Goal: Information Seeking & Learning: Find specific fact

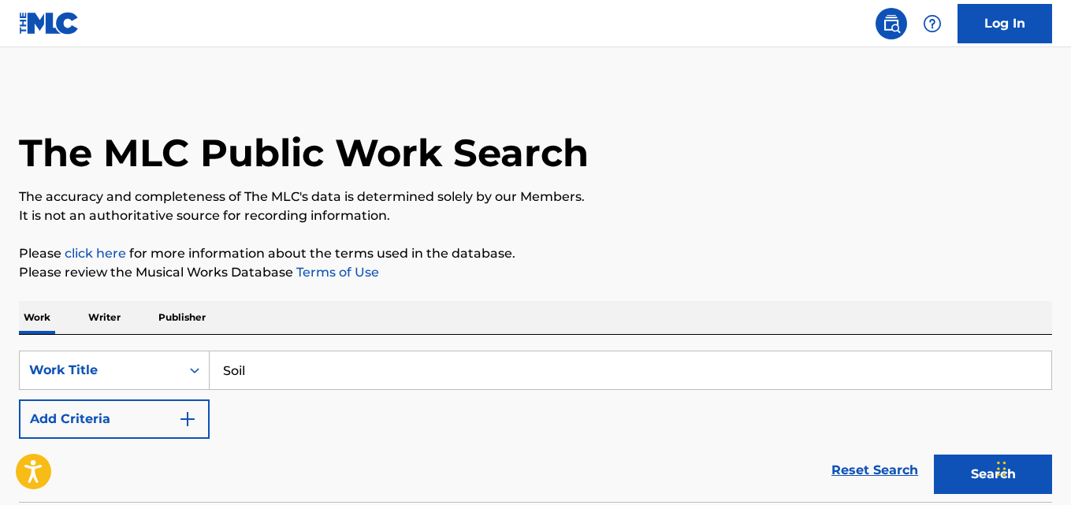
click at [548, 195] on p "The accuracy and completeness of The MLC's data is determined solely by our Mem…" at bounding box center [535, 197] width 1033 height 19
drag, startPoint x: 147, startPoint y: 426, endPoint x: 181, endPoint y: 426, distance: 34.7
click at [147, 426] on button "Add Criteria" at bounding box center [114, 419] width 191 height 39
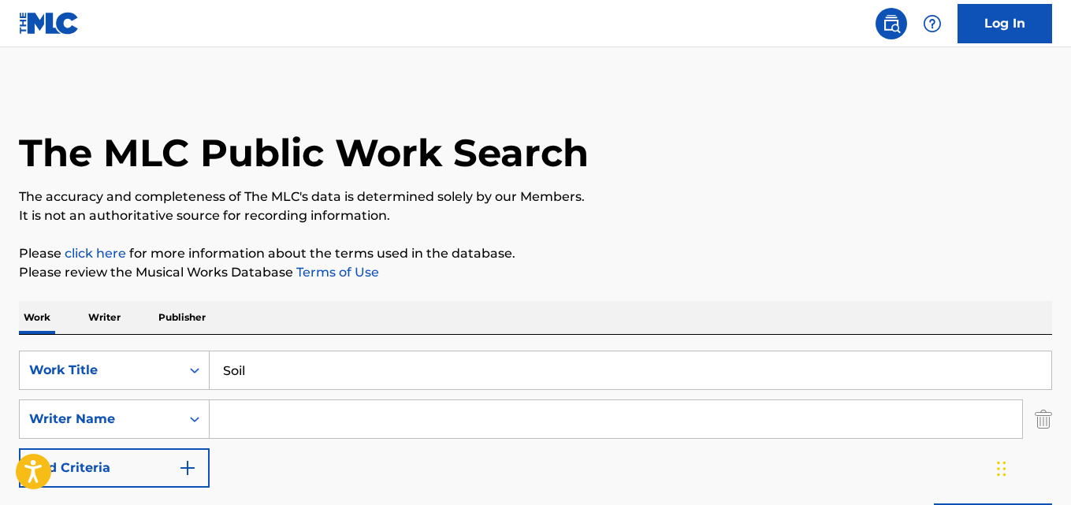
click at [258, 426] on input "Search Form" at bounding box center [616, 419] width 813 height 38
type input "[PERSON_NAME]"
click at [367, 329] on div "Work Writer Publisher" at bounding box center [535, 317] width 1033 height 33
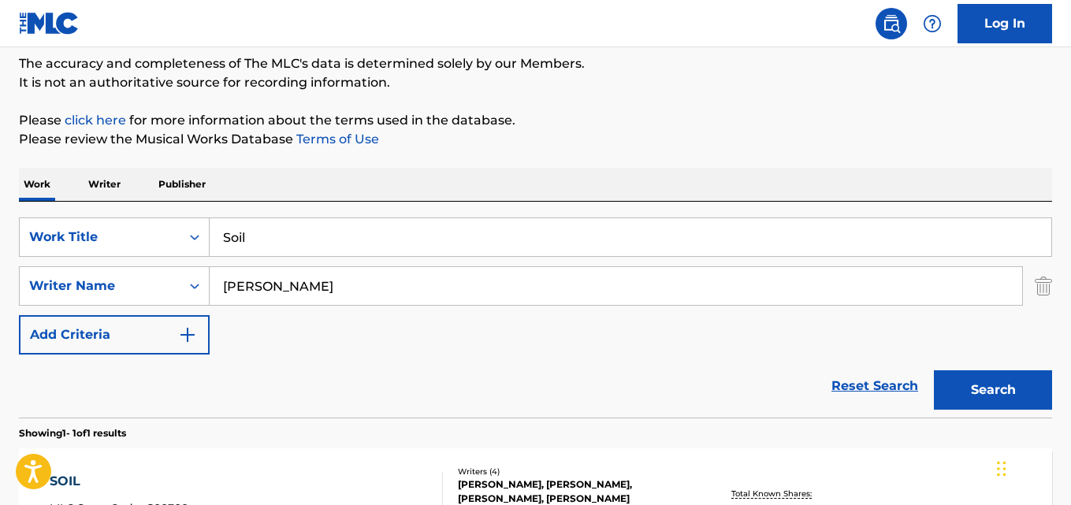
scroll to position [263, 0]
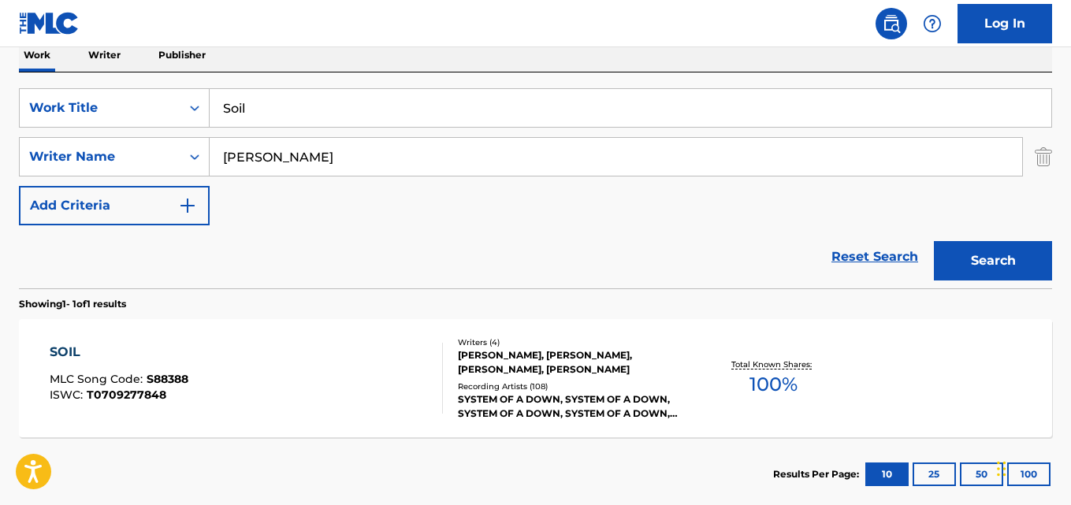
click at [353, 263] on div "Reset Search Search" at bounding box center [535, 256] width 1033 height 63
click at [90, 352] on div "SOIL" at bounding box center [119, 352] width 139 height 19
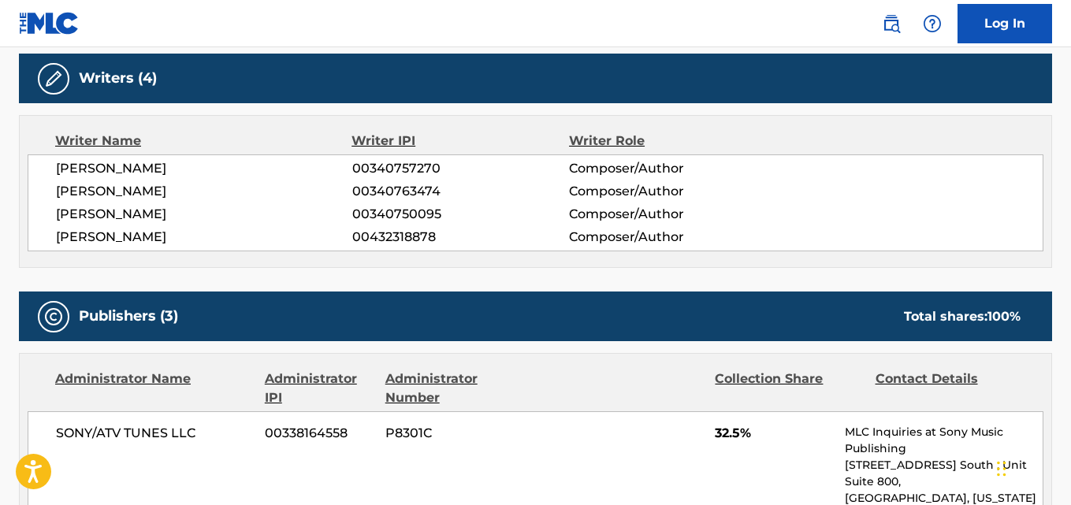
scroll to position [657, 0]
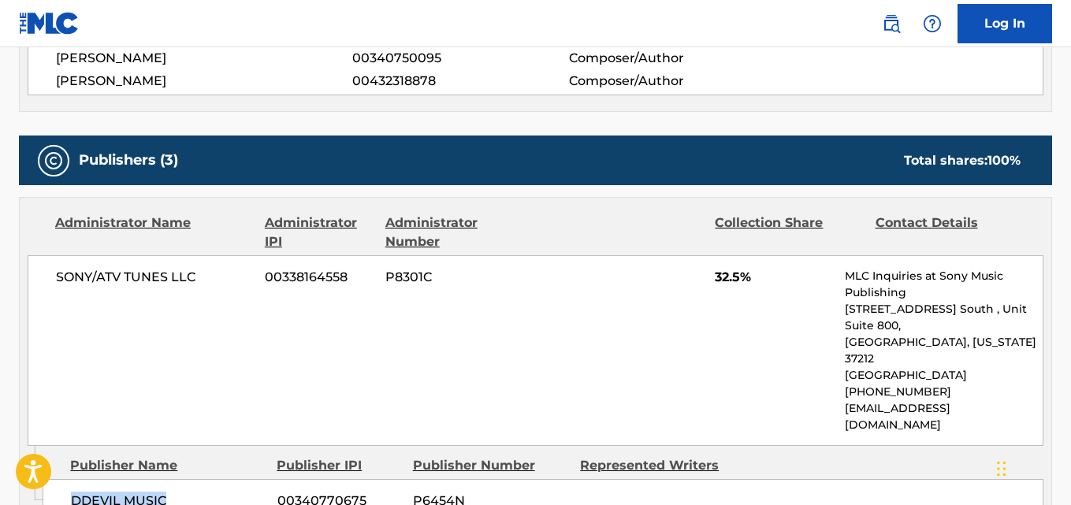
drag, startPoint x: 76, startPoint y: 464, endPoint x: 200, endPoint y: 468, distance: 124.6
click at [200, 492] on span "DDEVIL MUSIC" at bounding box center [168, 501] width 195 height 19
copy span "DDEVIL MUSIC"
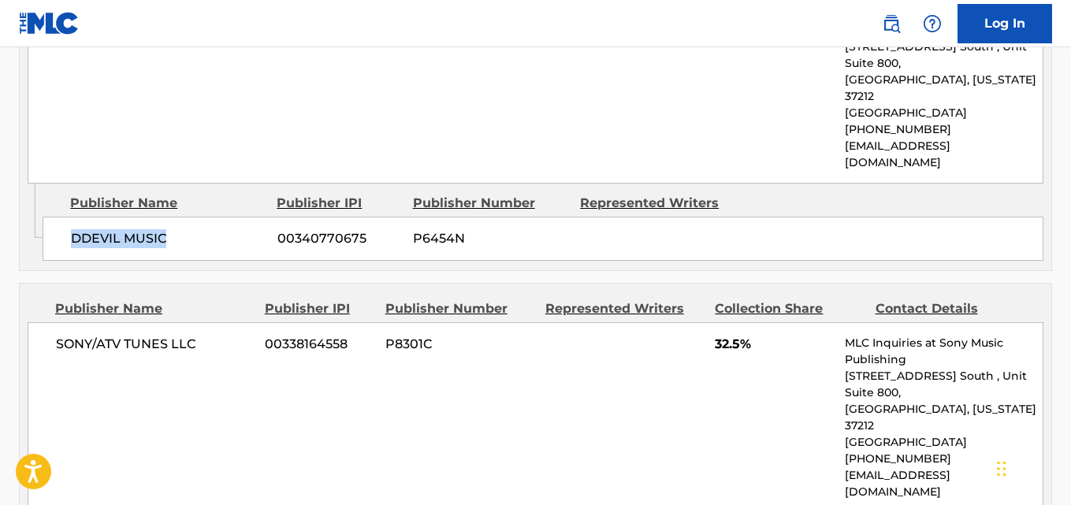
scroll to position [1052, 0]
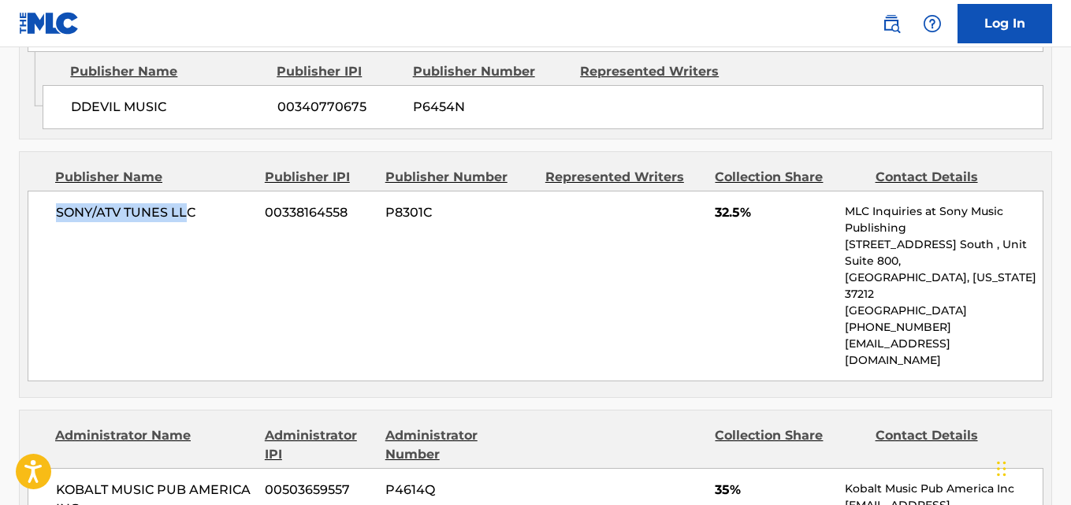
drag, startPoint x: 50, startPoint y: 178, endPoint x: 191, endPoint y: 178, distance: 140.3
click at [191, 191] on div "SONY/ATV TUNES LLC 00338164558 P8301C 32.5% MLC Inquiries at Sony Music Publish…" at bounding box center [536, 286] width 1016 height 191
copy span "SONY/ATV TUNES LL"
click at [722, 191] on div "SONY/ATV TUNES LLC 00338164558 P8301C 32.5% MLC Inquiries at Sony Music Publish…" at bounding box center [536, 286] width 1016 height 191
click at [724, 191] on div "SONY/ATV TUNES LLC 00338164558 P8301C 32.5% MLC Inquiries at Sony Music Publish…" at bounding box center [536, 286] width 1016 height 191
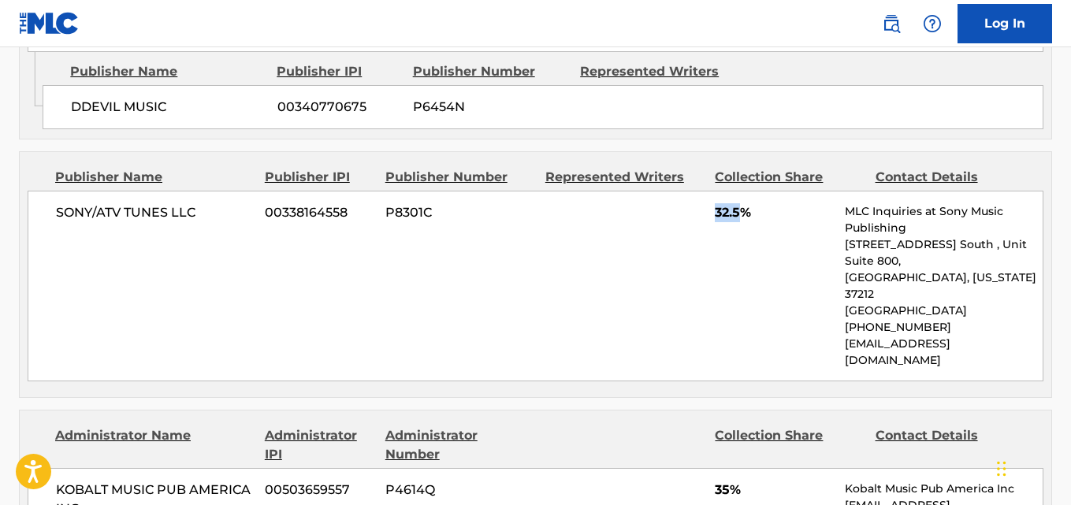
copy span "32.5"
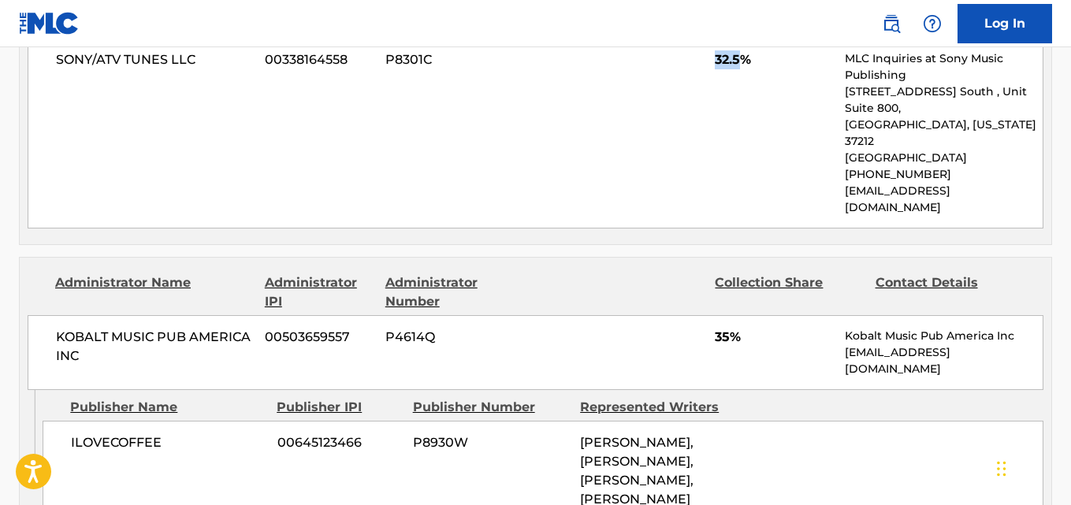
scroll to position [1314, 0]
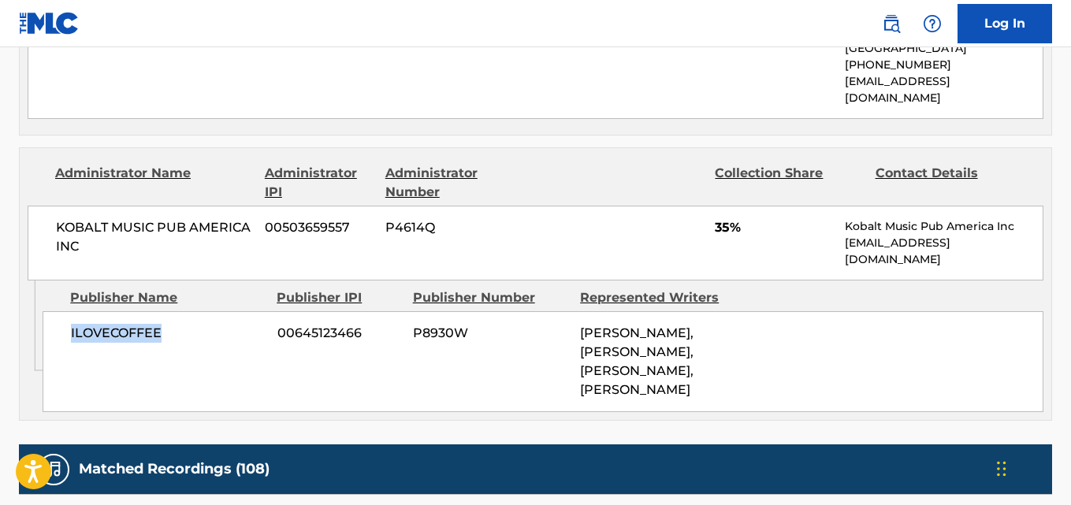
drag, startPoint x: 65, startPoint y: 284, endPoint x: 207, endPoint y: 284, distance: 141.9
click at [207, 311] on div "ILOVECOFFEE 00645123466 P8930W [PERSON_NAME], [PERSON_NAME], [PERSON_NAME], [PE…" at bounding box center [543, 361] width 1001 height 101
copy span "ILOVECOFFEE"
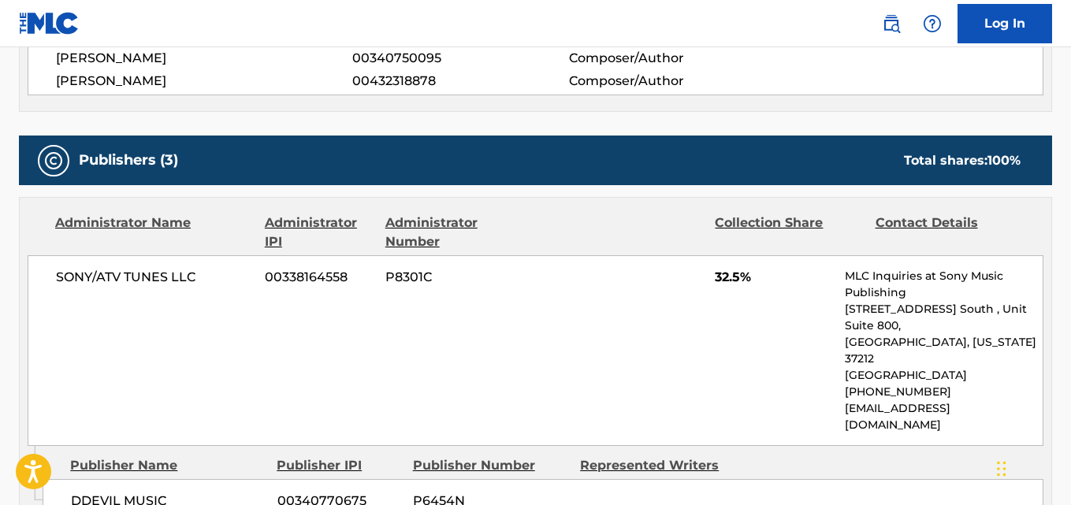
scroll to position [788, 0]
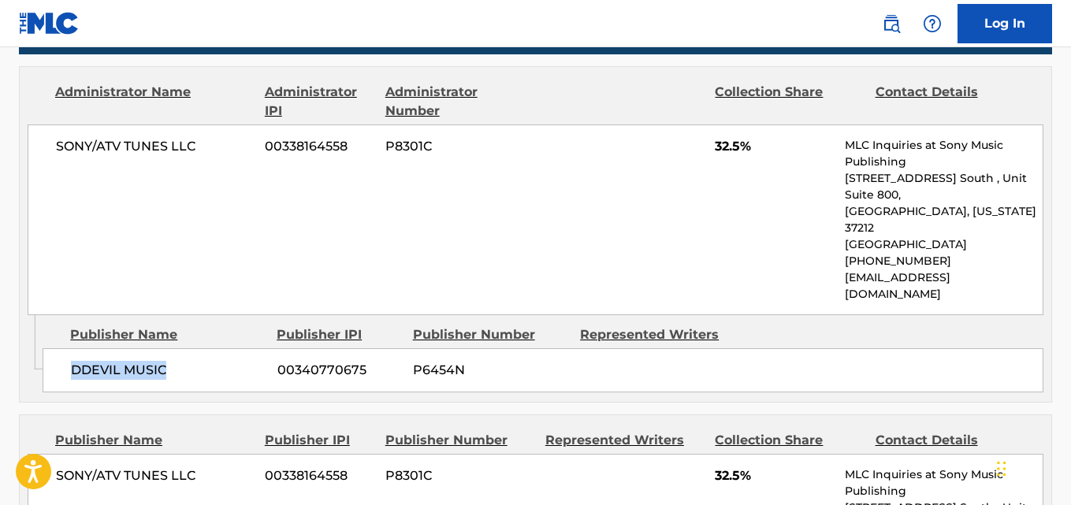
drag, startPoint x: 69, startPoint y: 333, endPoint x: 177, endPoint y: 334, distance: 107.2
click at [177, 348] on div "DDEVIL MUSIC 00340770675 P6454N" at bounding box center [543, 370] width 1001 height 44
copy span "DDEVIL MUSIC"
click at [715, 143] on div "SONY/ATV TUNES LLC 00338164558 P8301C 32.5% MLC Inquiries at Sony Music Publish…" at bounding box center [536, 220] width 1016 height 191
click at [715, 143] on span "32.5%" at bounding box center [774, 146] width 118 height 19
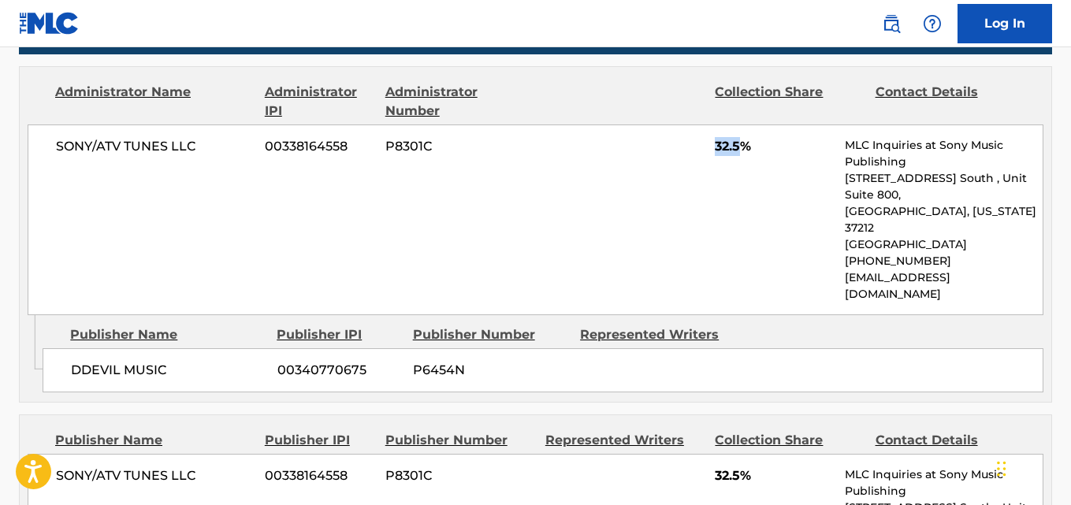
copy span "32.5"
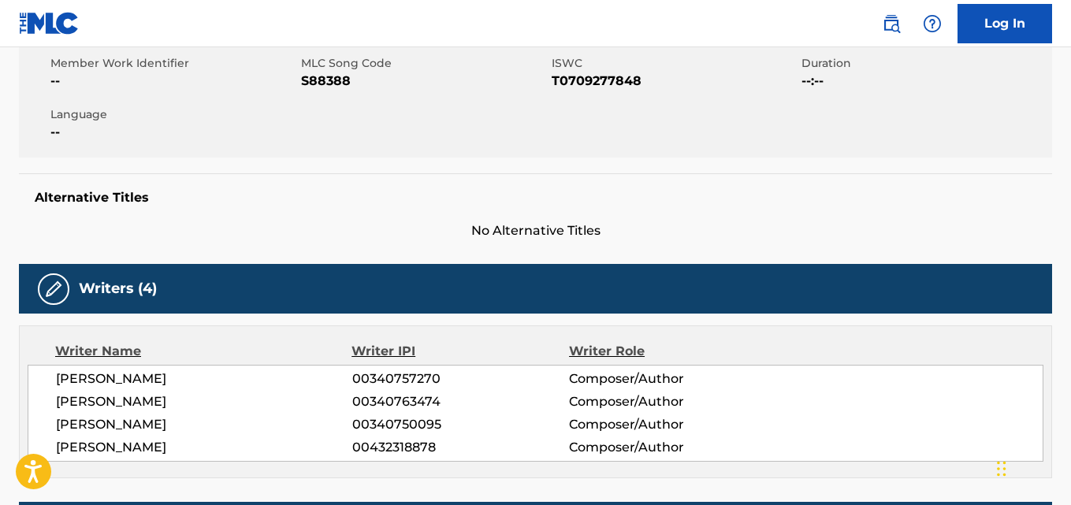
scroll to position [0, 0]
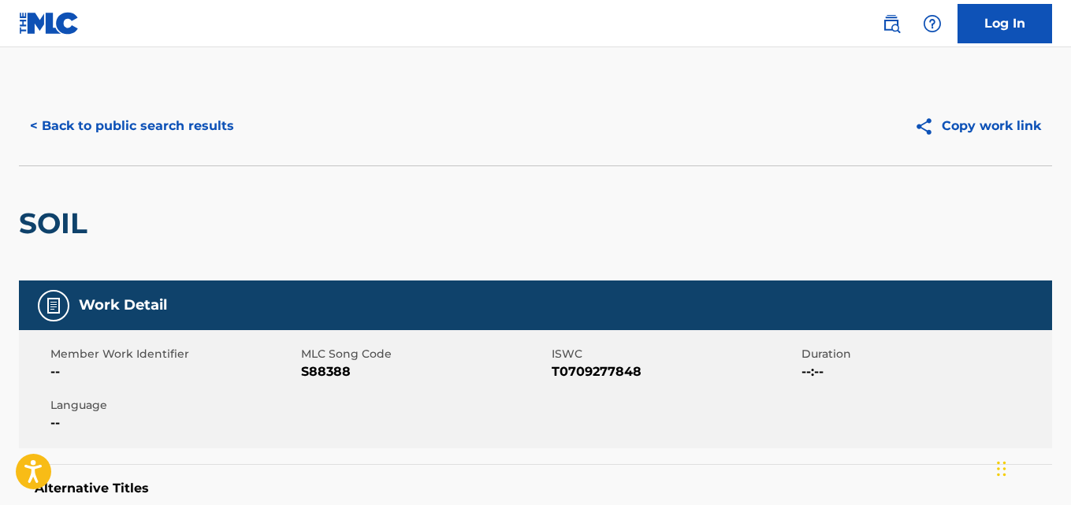
click at [177, 112] on button "< Back to public search results" at bounding box center [132, 125] width 226 height 39
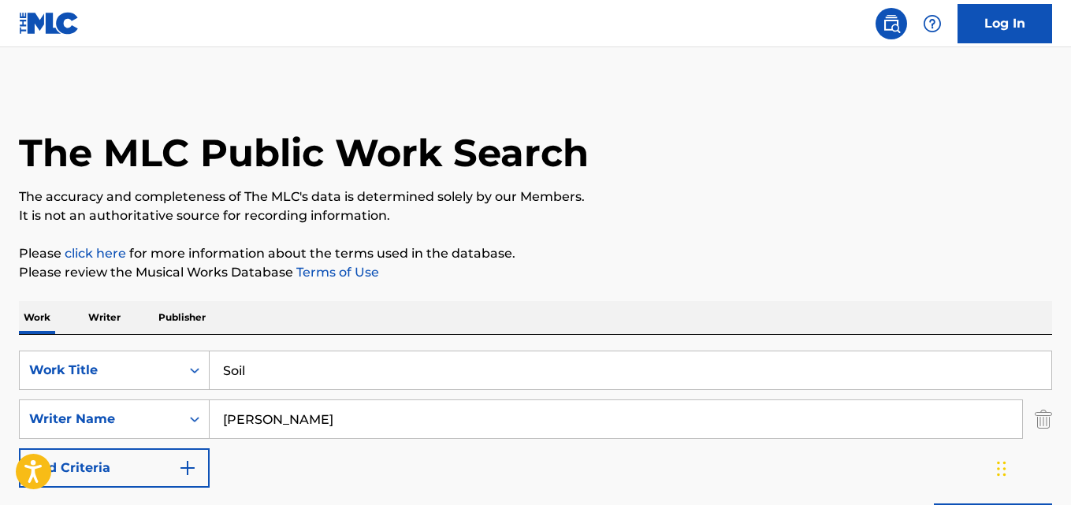
scroll to position [263, 0]
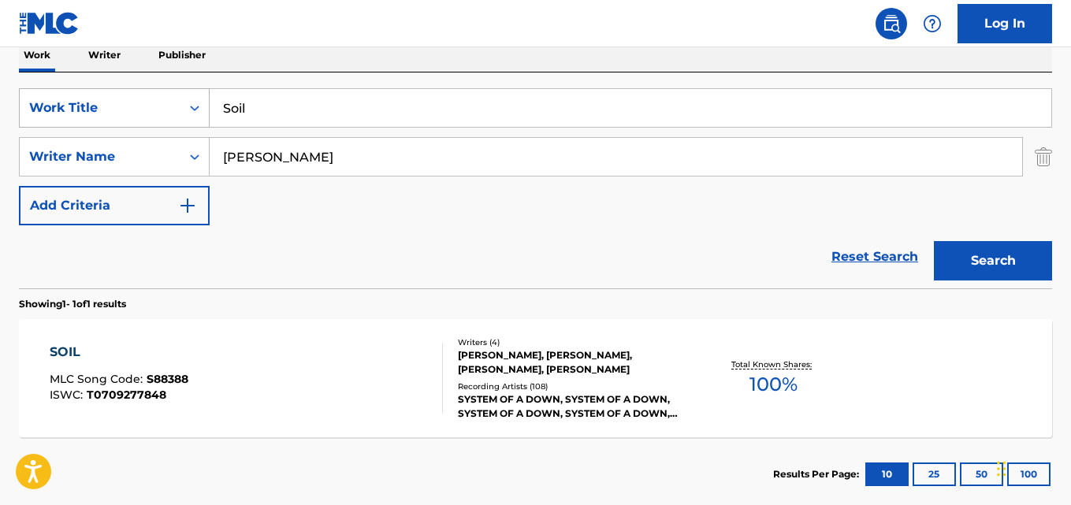
drag, startPoint x: 349, startPoint y: 114, endPoint x: 41, endPoint y: 110, distance: 308.3
click at [41, 110] on div "SearchWithCriteriaf69685e2-0026-41ce-bdc9-5f7cfa9f3c62 Work Title Soil" at bounding box center [535, 107] width 1033 height 39
paste input "ldier Side"
type input "Soldier Side"
click at [964, 248] on button "Search" at bounding box center [993, 260] width 118 height 39
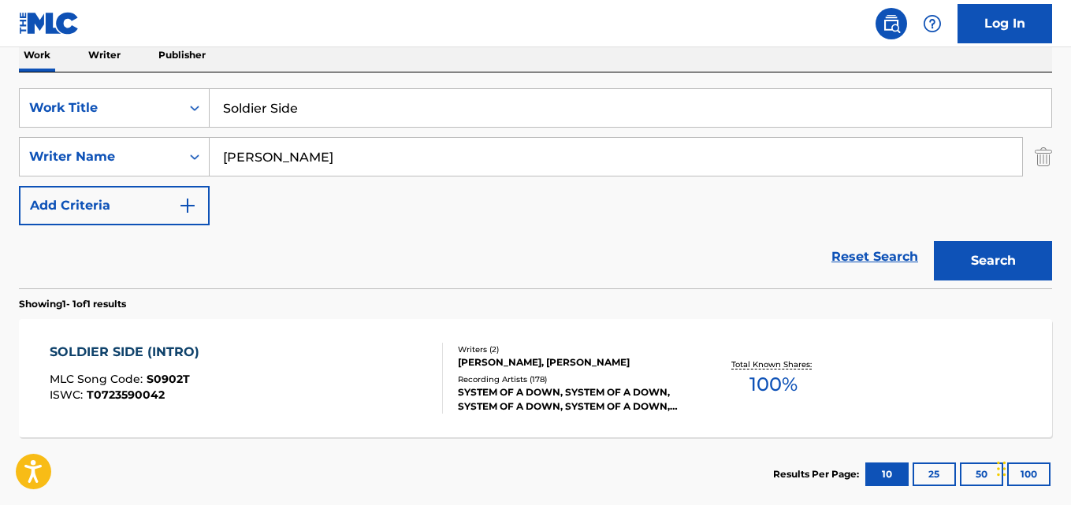
click at [374, 220] on div "SearchWithCriteriaf69685e2-0026-41ce-bdc9-5f7cfa9f3c62 Work Title Soldier Side …" at bounding box center [535, 156] width 1033 height 137
click at [151, 351] on div "SOLDIER SIDE (INTRO)" at bounding box center [129, 352] width 158 height 19
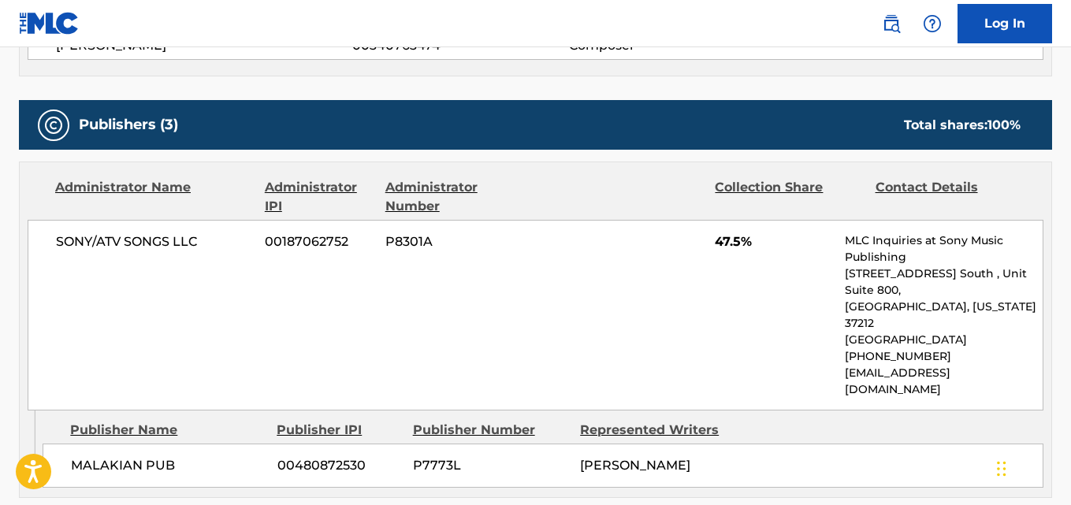
scroll to position [788, 0]
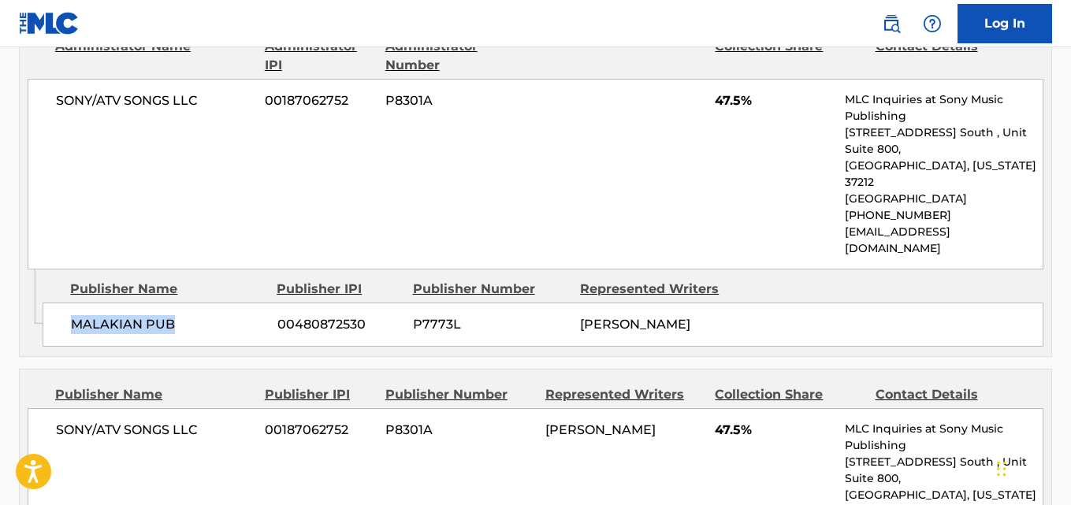
drag, startPoint x: 67, startPoint y: 298, endPoint x: 196, endPoint y: 297, distance: 129.3
click at [196, 303] on div "MALAKIAN PUB 00480872530 P7773L [PERSON_NAME]" at bounding box center [543, 325] width 1001 height 44
copy span "MALAKIAN PUB"
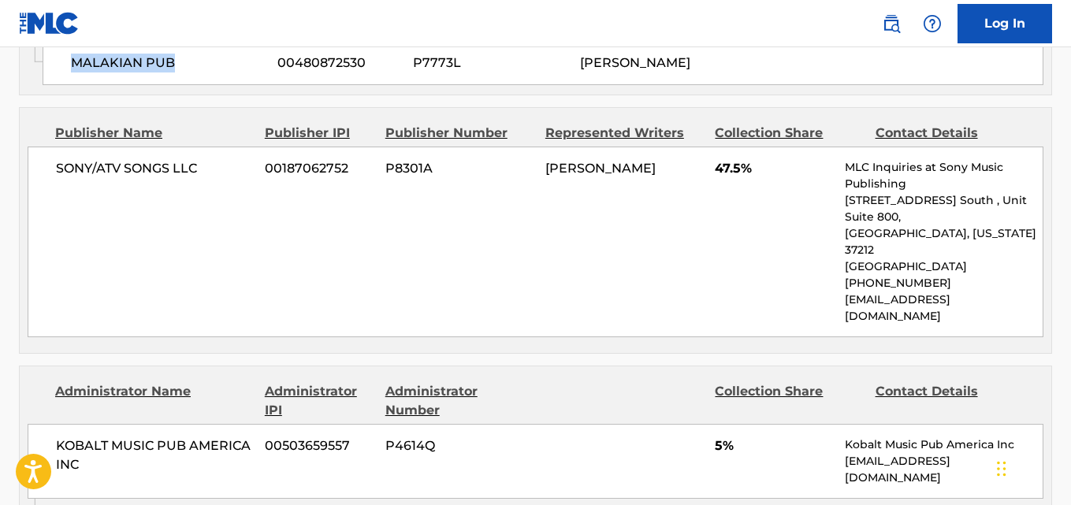
scroll to position [1051, 0]
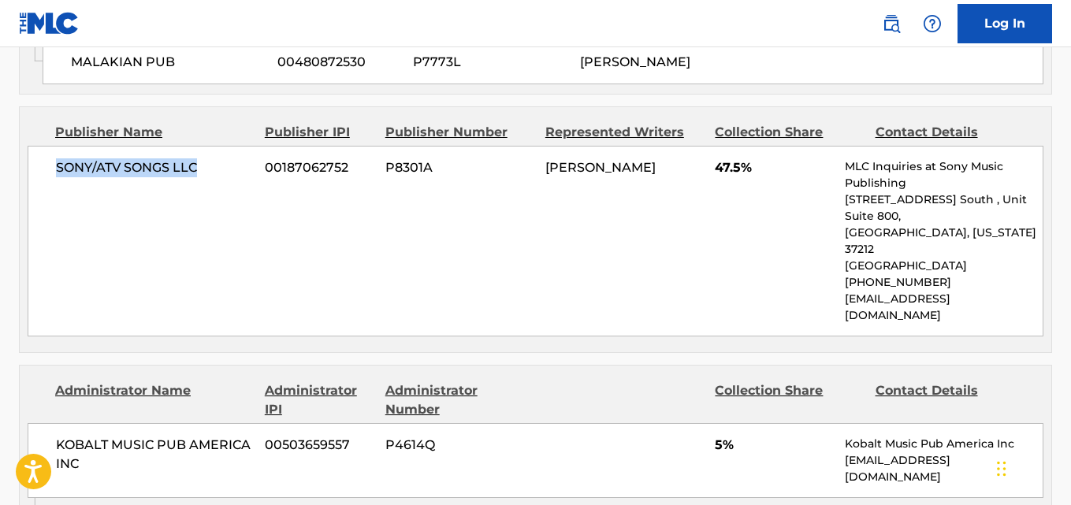
drag, startPoint x: 54, startPoint y: 136, endPoint x: 217, endPoint y: 137, distance: 162.4
click at [217, 146] on div "SONY/ATV SONGS LLC 00187062752 P8301A [PERSON_NAME] 47.5% MLC Inquiries at Sony…" at bounding box center [536, 241] width 1016 height 191
copy span "SONY/ATV SONGS LLC"
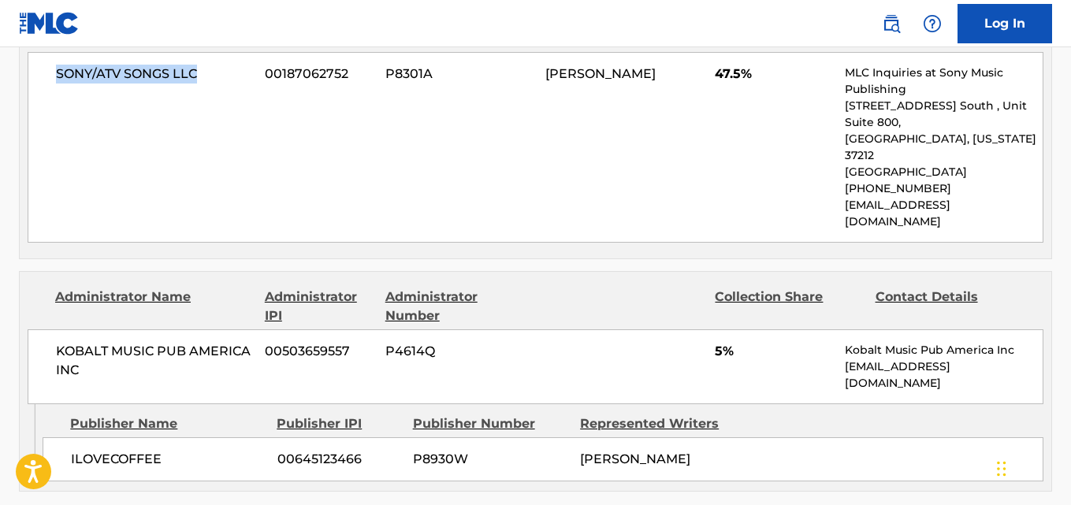
scroll to position [1182, 0]
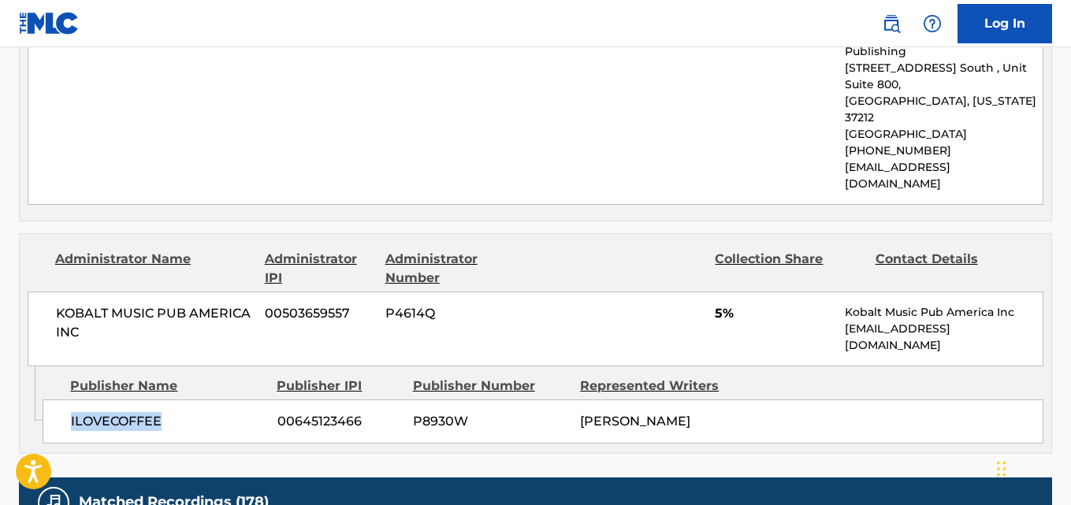
drag, startPoint x: 87, startPoint y: 363, endPoint x: 184, endPoint y: 359, distance: 97.8
click at [184, 400] on div "ILOVECOFFEE 00645123466 P8930W [PERSON_NAME]" at bounding box center [543, 422] width 1001 height 44
copy span "ILOVECOFFEE"
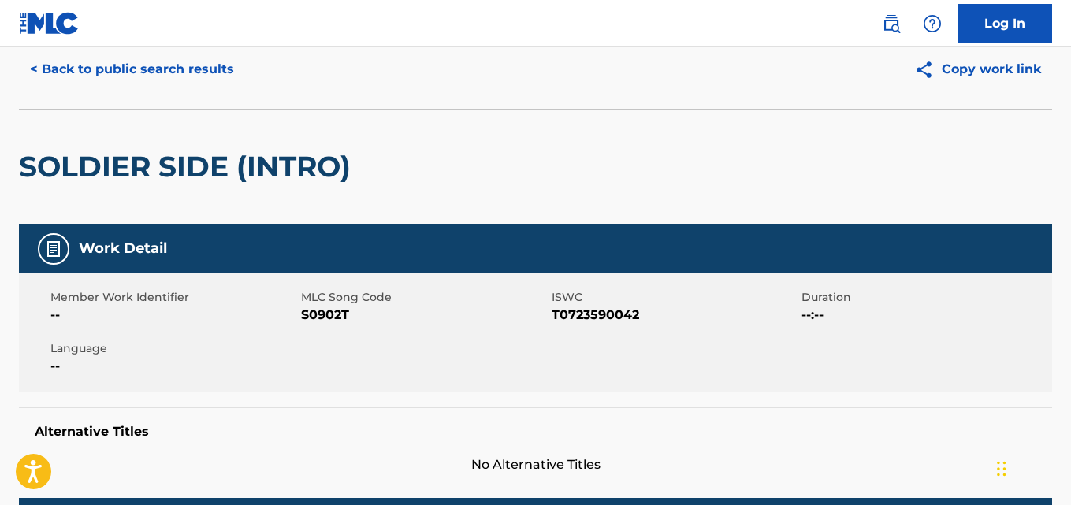
scroll to position [0, 0]
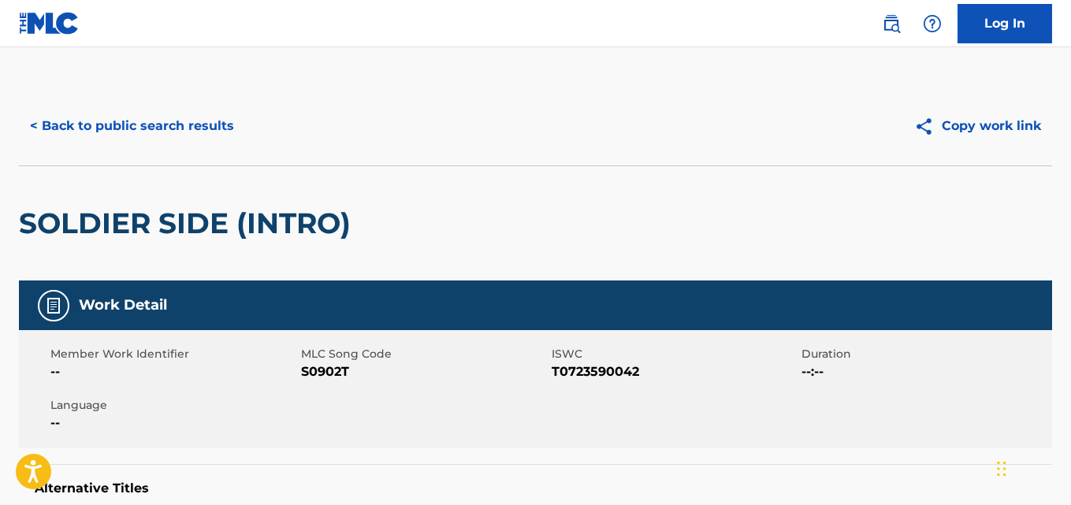
click at [170, 132] on button "< Back to public search results" at bounding box center [132, 125] width 226 height 39
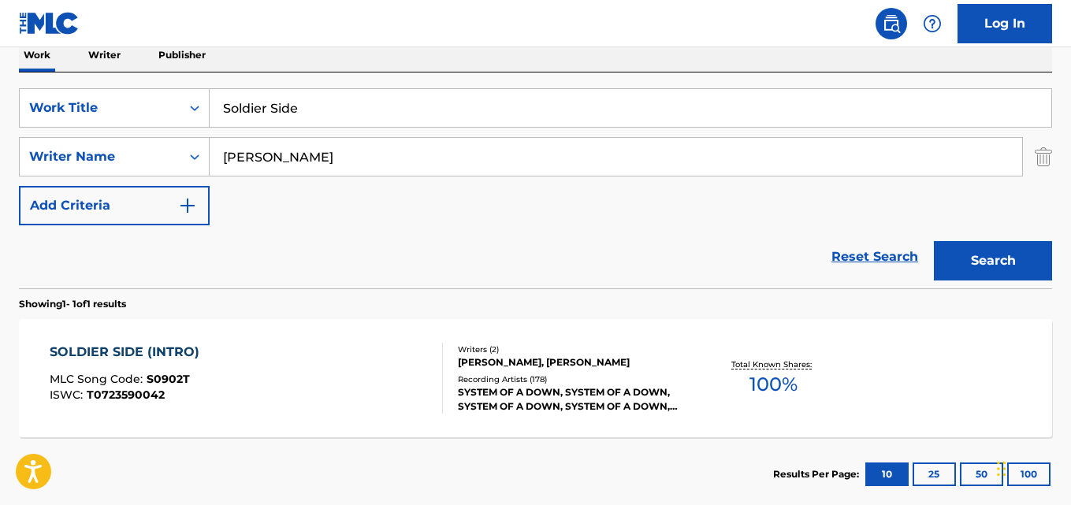
click at [851, 258] on link "Reset Search" at bounding box center [875, 257] width 102 height 35
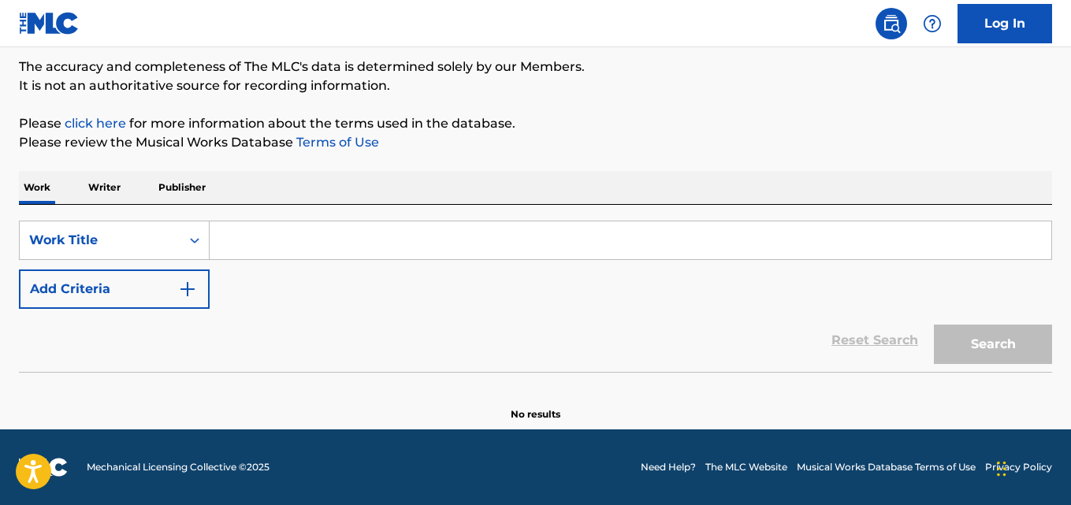
scroll to position [130, 0]
click at [454, 346] on div "Reset Search Search" at bounding box center [535, 340] width 1033 height 63
click at [452, 338] on div "Reset Search Search" at bounding box center [535, 340] width 1033 height 63
drag, startPoint x: 452, startPoint y: 330, endPoint x: 456, endPoint y: 318, distance: 12.2
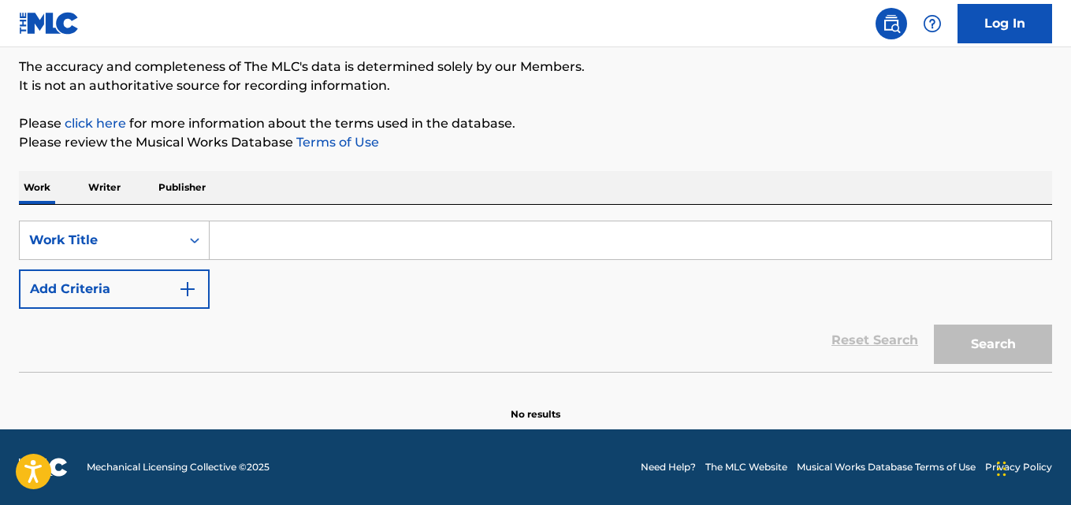
click at [452, 328] on div "Reset Search Search" at bounding box center [535, 340] width 1033 height 63
click at [456, 316] on div "Reset Search Search" at bounding box center [535, 340] width 1033 height 63
click at [456, 315] on div "Reset Search Search" at bounding box center [535, 340] width 1033 height 63
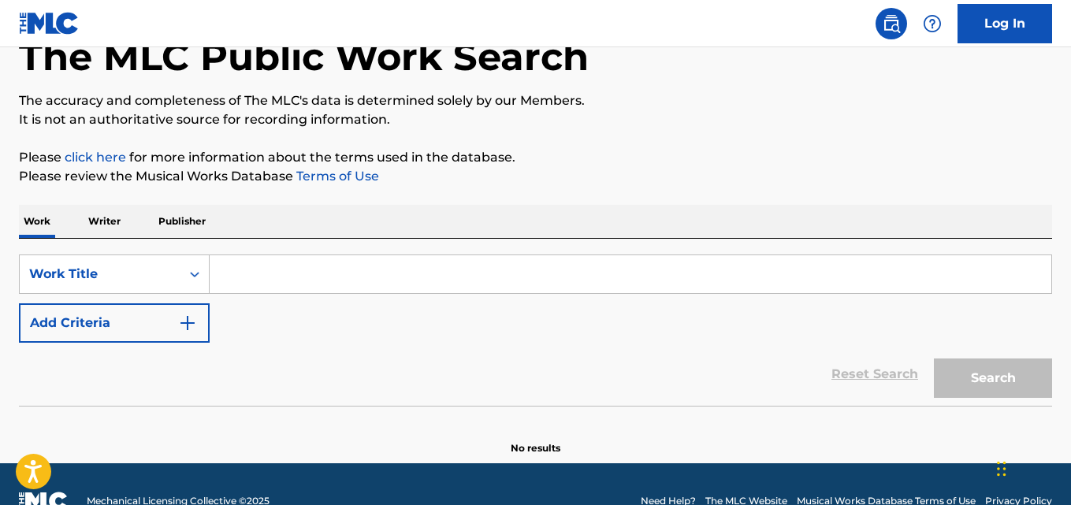
scroll to position [99, 0]
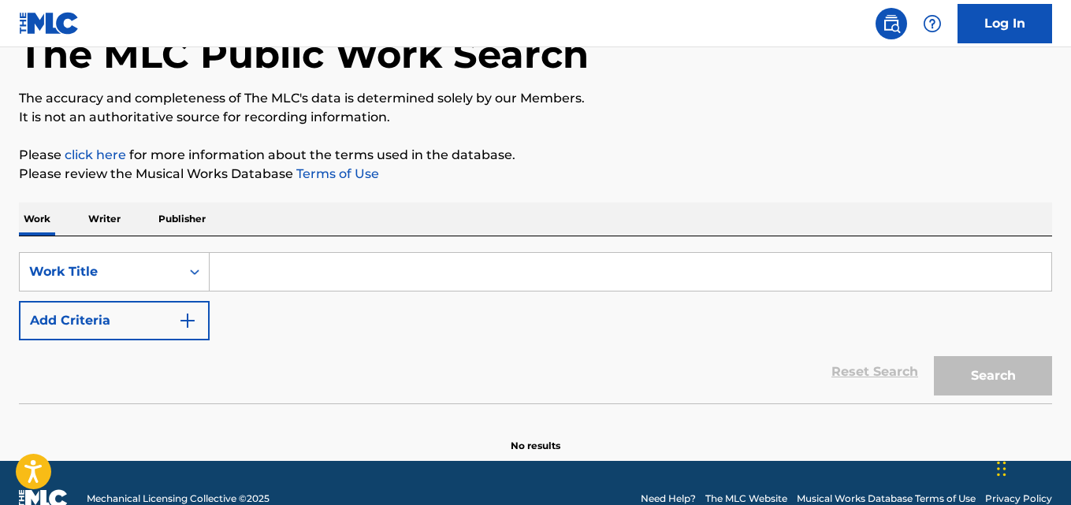
click at [456, 315] on div "SearchWithCriteriaf69685e2-0026-41ce-bdc9-5f7cfa9f3c62 Work Title Add Criteria" at bounding box center [535, 296] width 1033 height 88
